Goal: Task Accomplishment & Management: Use online tool/utility

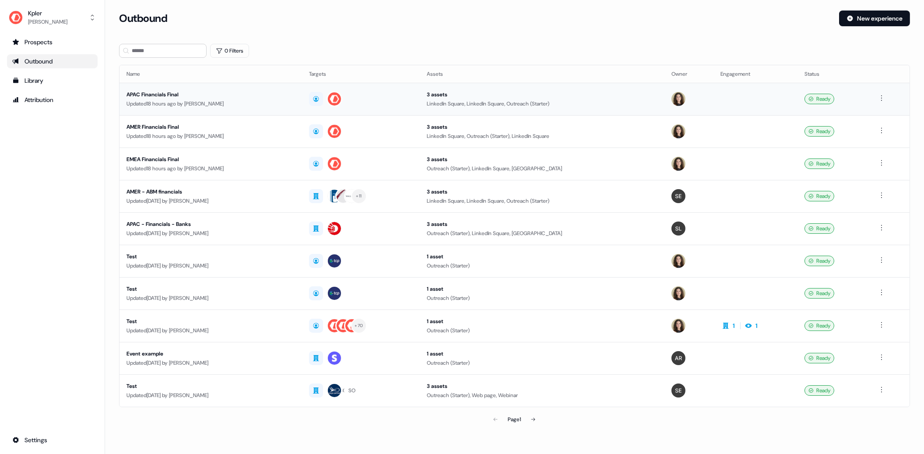
click at [170, 98] on div "APAC Financials Final" at bounding box center [211, 94] width 169 height 9
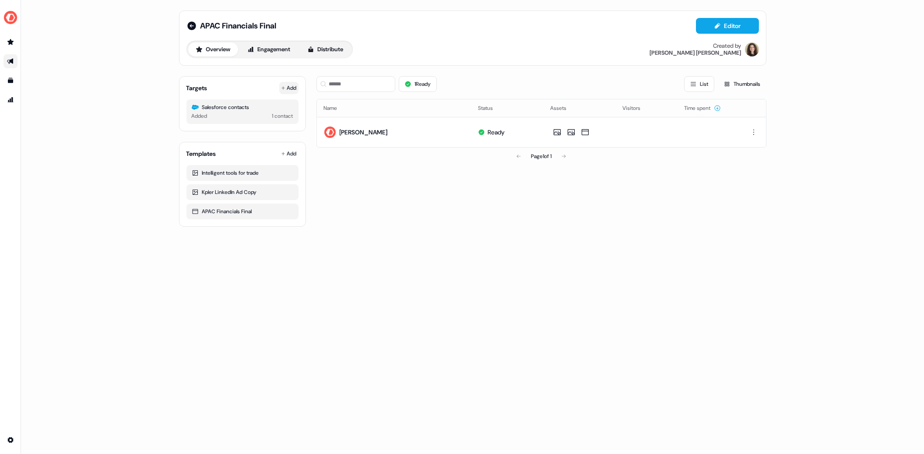
click at [292, 86] on button "Add" at bounding box center [288, 88] width 19 height 12
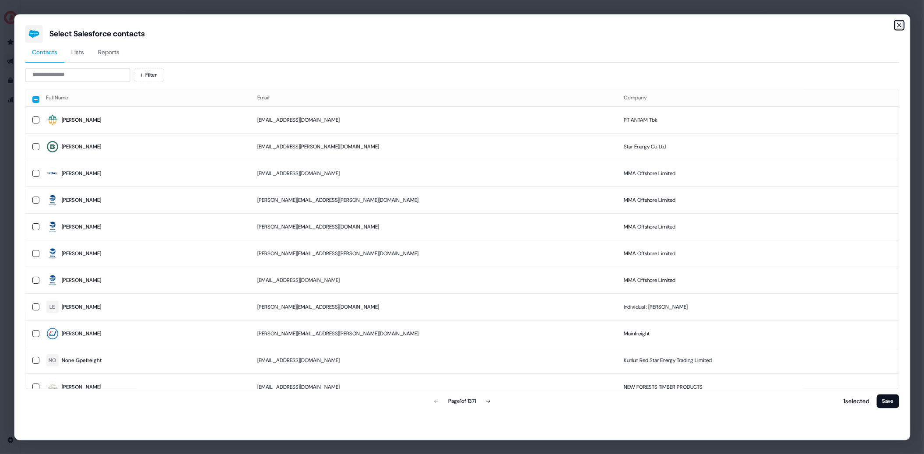
click at [898, 24] on icon "button" at bounding box center [899, 25] width 4 height 4
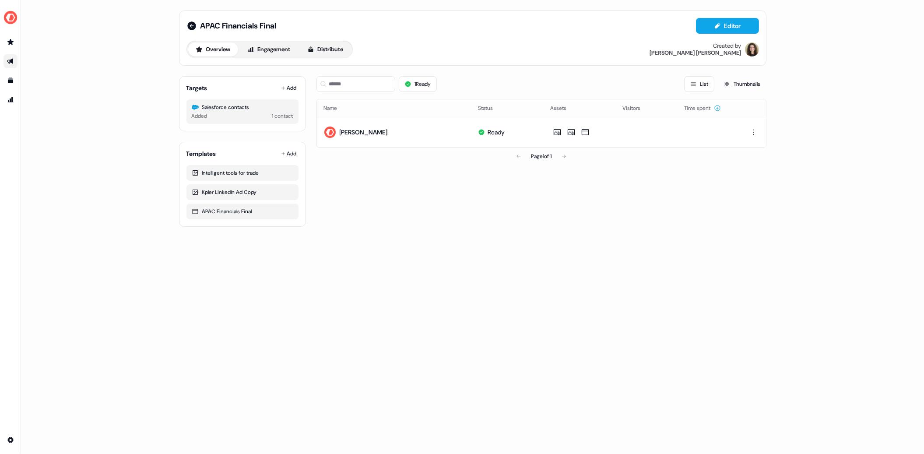
click at [489, 244] on div "APAC Financials Final Editor Overview Engagement Distribute Created by [PERSON_…" at bounding box center [472, 227] width 903 height 454
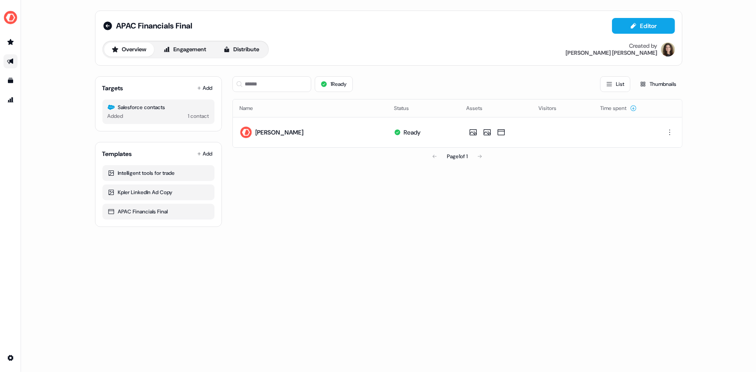
click at [268, 259] on div "APAC Financials Final Editor Overview Engagement Distribute Created by [PERSON_…" at bounding box center [388, 186] width 735 height 372
click at [707, 66] on div "APAC Financials Final Editor Overview Engagement Distribute Created by [PERSON_…" at bounding box center [388, 186] width 735 height 372
